Goal: Task Accomplishment & Management: Manage account settings

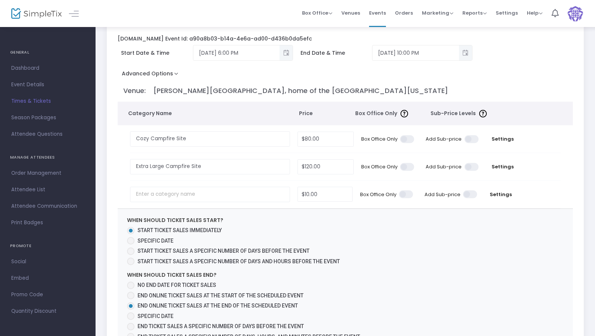
scroll to position [40, 0]
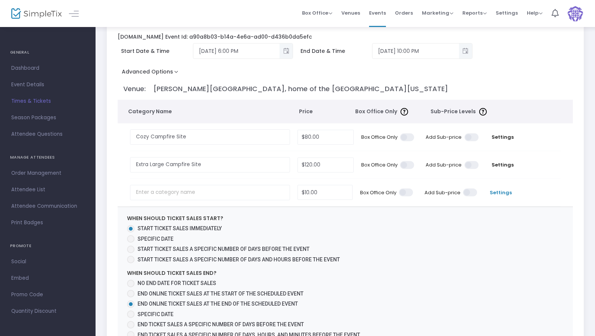
click at [492, 192] on span "Settings" at bounding box center [500, 192] width 31 height 7
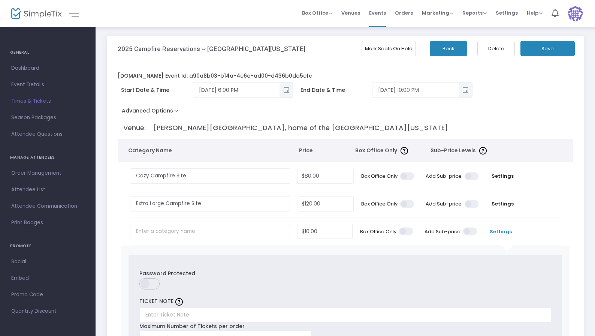
scroll to position [0, 0]
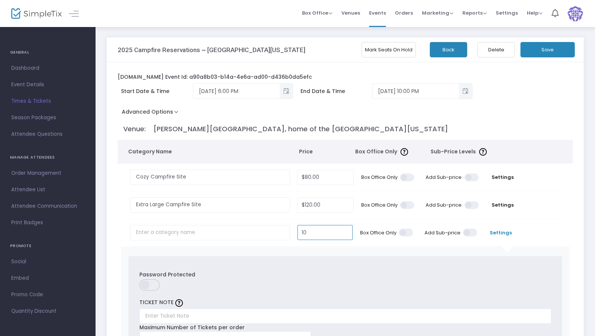
click at [339, 232] on input "10" at bounding box center [325, 232] width 55 height 14
type input "5"
type input "$0.00"
click at [537, 221] on td at bounding box center [540, 232] width 40 height 27
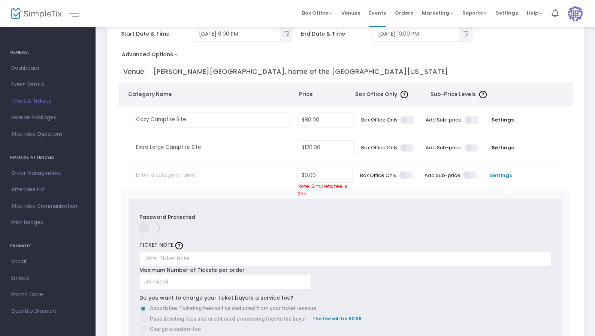
scroll to position [57, 0]
click at [33, 75] on link "Dashboard" at bounding box center [47, 68] width 95 height 16
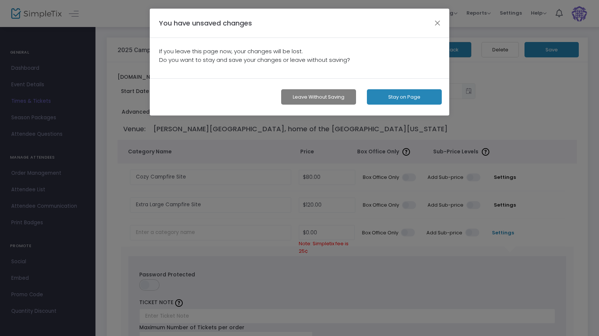
click at [340, 99] on button "Leave without Saving" at bounding box center [318, 96] width 75 height 15
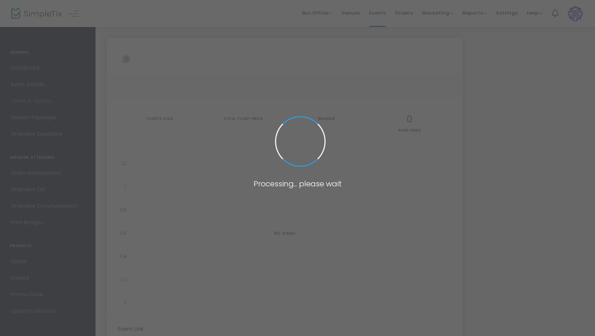
type input "https://www.simpletix.com/e/2025-campfire-reservations-south-texas-mai-tickets-…"
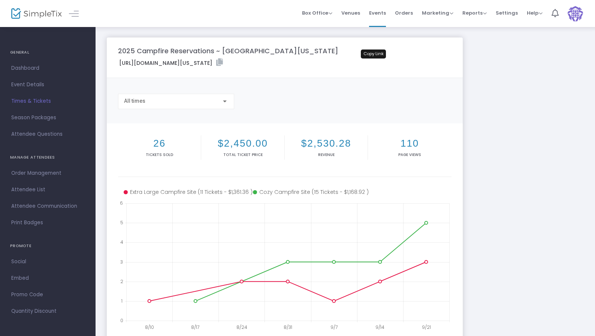
click at [223, 64] on icon at bounding box center [219, 61] width 7 height 7
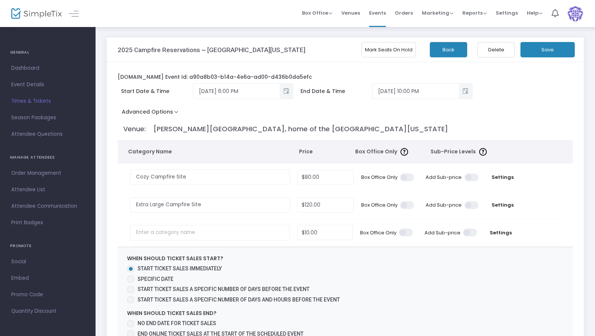
click at [492, 228] on td "Settings" at bounding box center [500, 232] width 39 height 27
click at [494, 232] on span "Settings" at bounding box center [500, 232] width 31 height 7
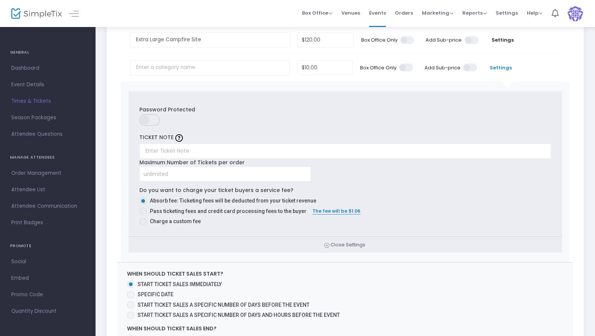
scroll to position [164, 0]
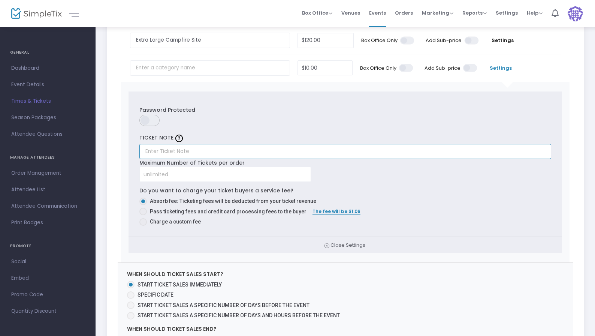
click at [203, 154] on input "text" at bounding box center [345, 151] width 412 height 15
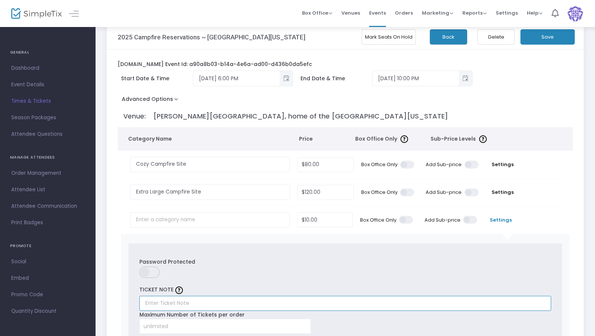
scroll to position [0, 0]
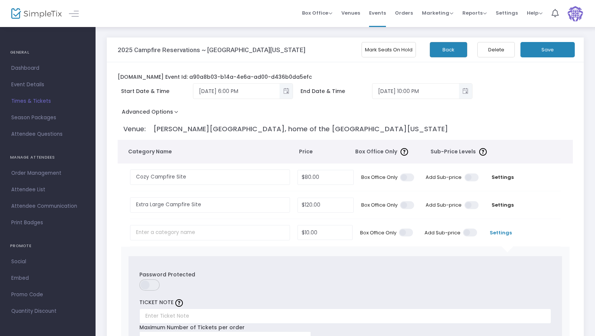
click at [170, 110] on button "Advanced Options" at bounding box center [152, 112] width 68 height 13
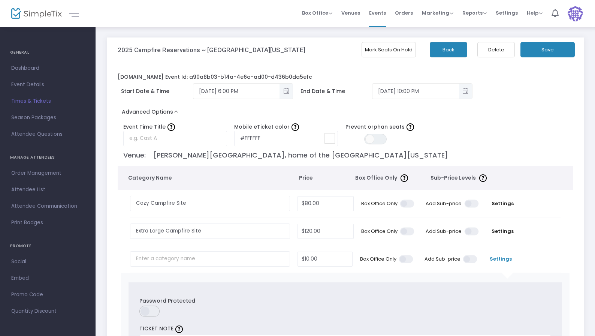
click at [170, 110] on button "Advanced Options" at bounding box center [152, 112] width 68 height 13
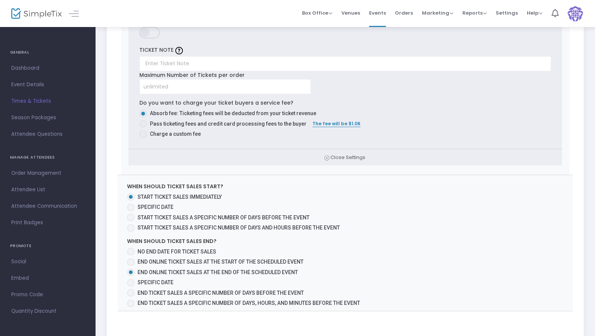
scroll to position [312, 0]
